Goal: Task Accomplishment & Management: Manage account settings

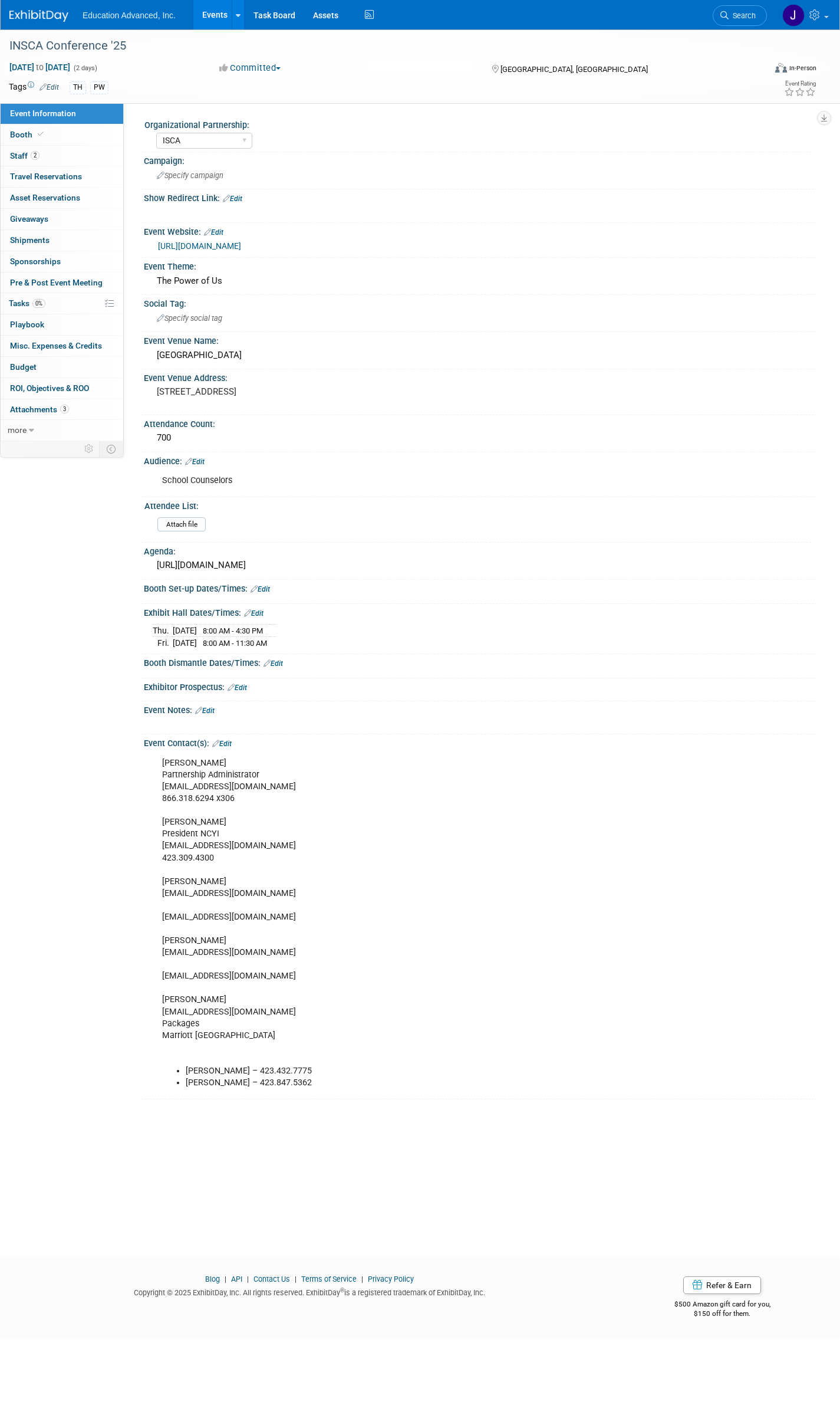
select select "ISCA"
click at [14, 133] on span "Booth" at bounding box center [28, 134] width 36 height 9
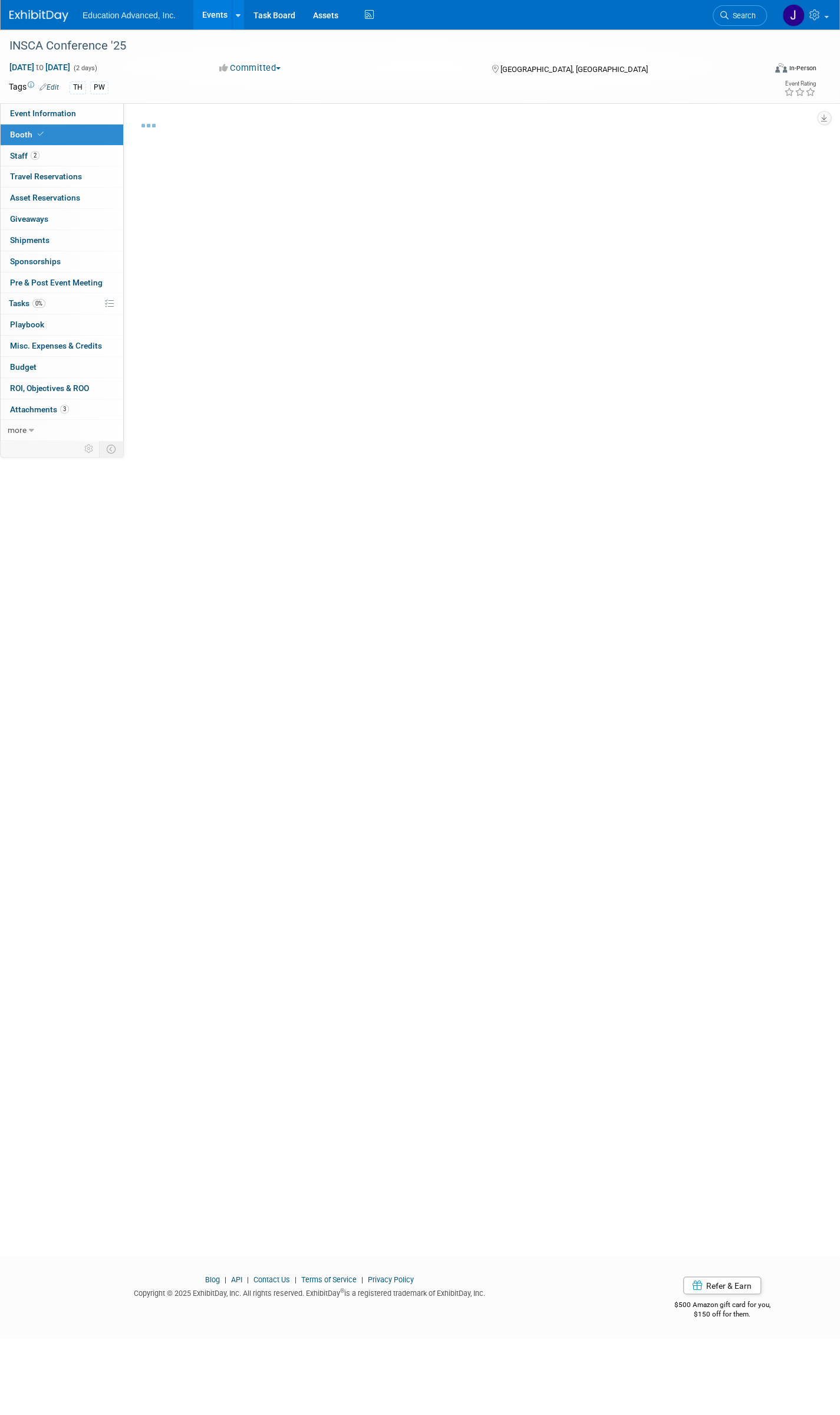
select select "Education Advanced, Inc."
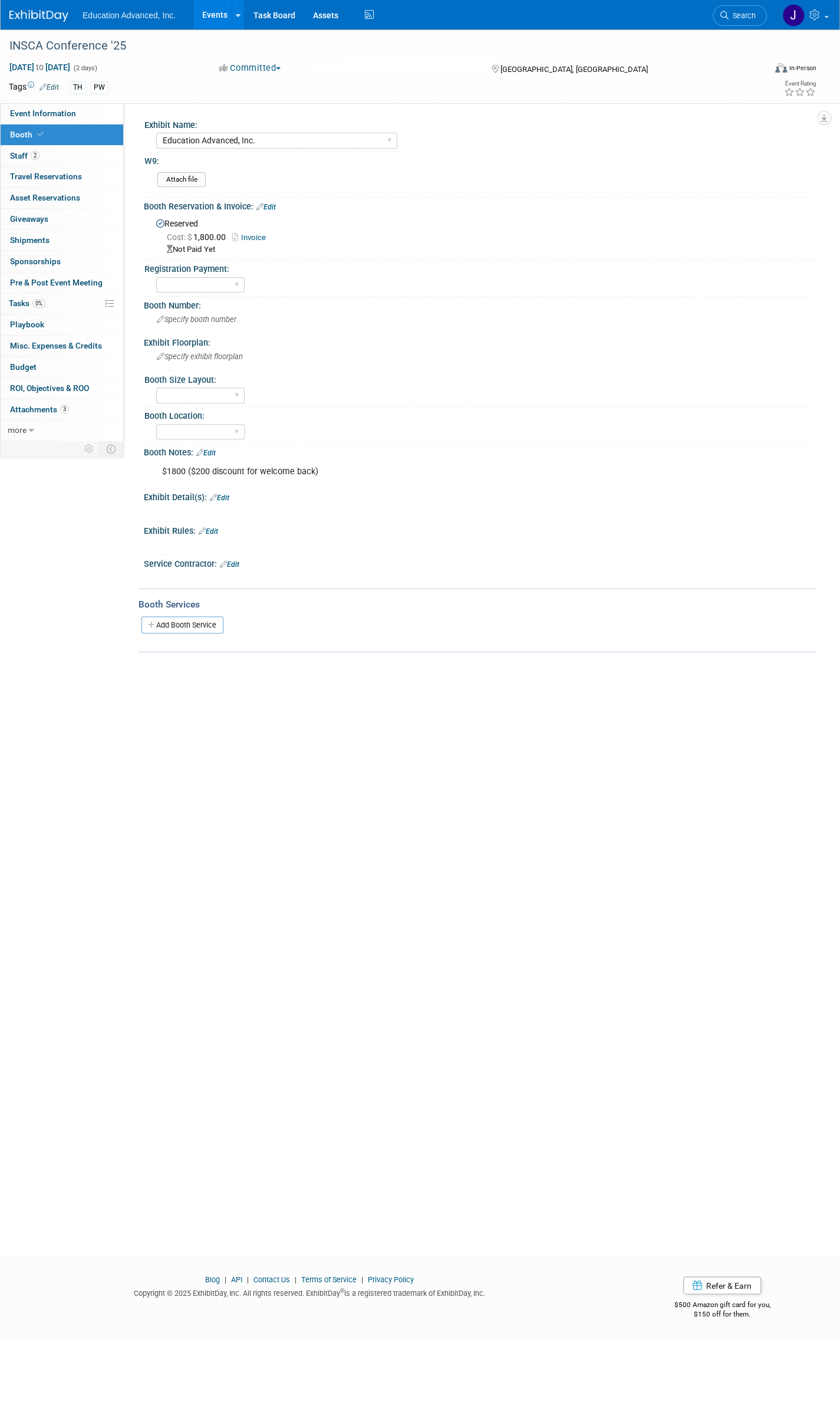
click at [254, 237] on link "Invoice" at bounding box center [251, 237] width 39 height 9
click at [261, 238] on link "Invoice" at bounding box center [251, 237] width 39 height 9
click at [260, 205] on icon at bounding box center [260, 206] width 7 height 8
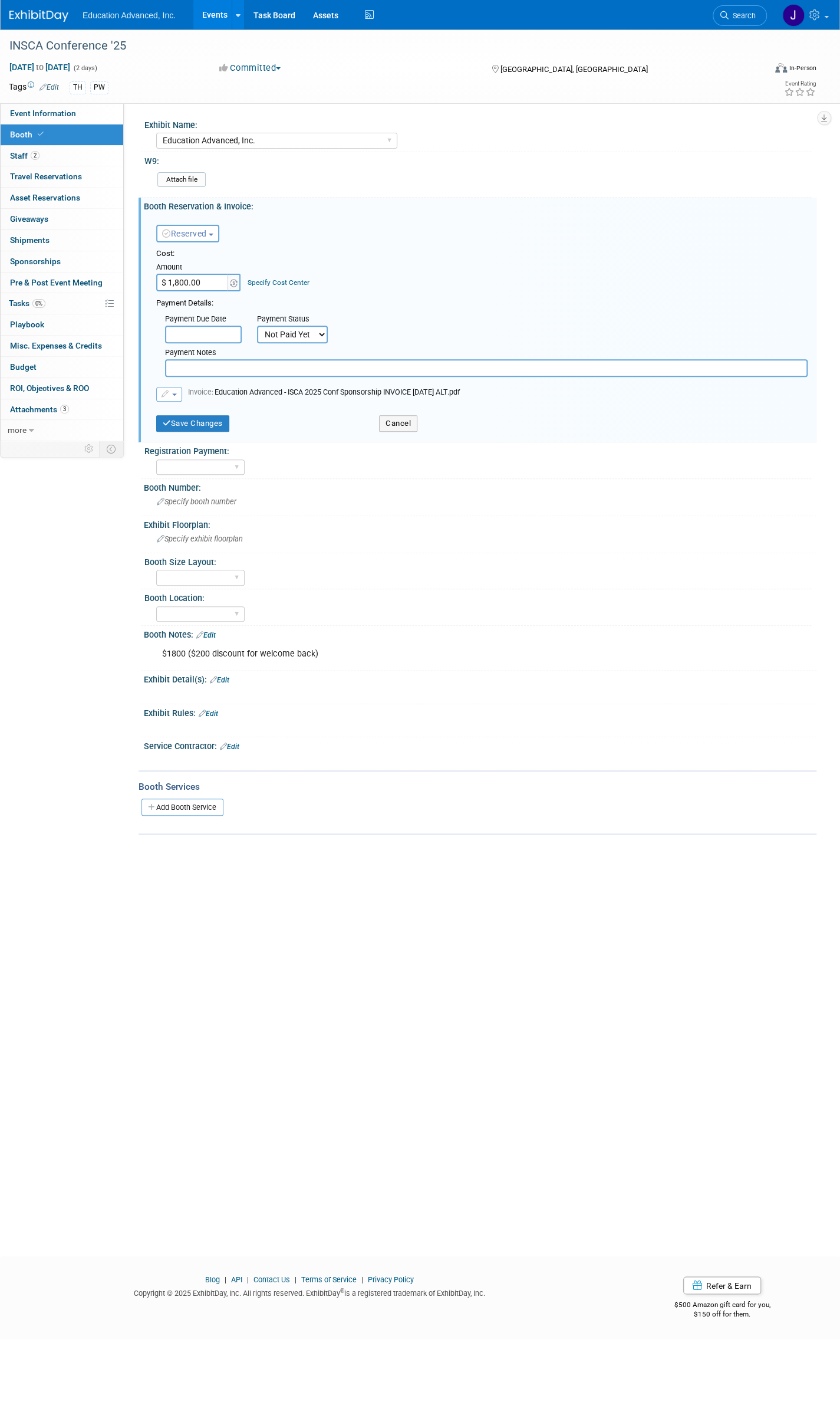
click at [223, 201] on div "Booth Reservation & Invoice: Edit" at bounding box center [480, 205] width 673 height 15
click at [220, 205] on div "Booth Reservation & Invoice: Edit" at bounding box center [480, 205] width 673 height 15
click at [190, 362] on input "text" at bounding box center [487, 368] width 643 height 18
type input "This is for a Sponsorship and booth according to the notes in KT's Email."
click at [208, 422] on button "Save Changes" at bounding box center [193, 423] width 73 height 17
